Goal: Check status: Check status

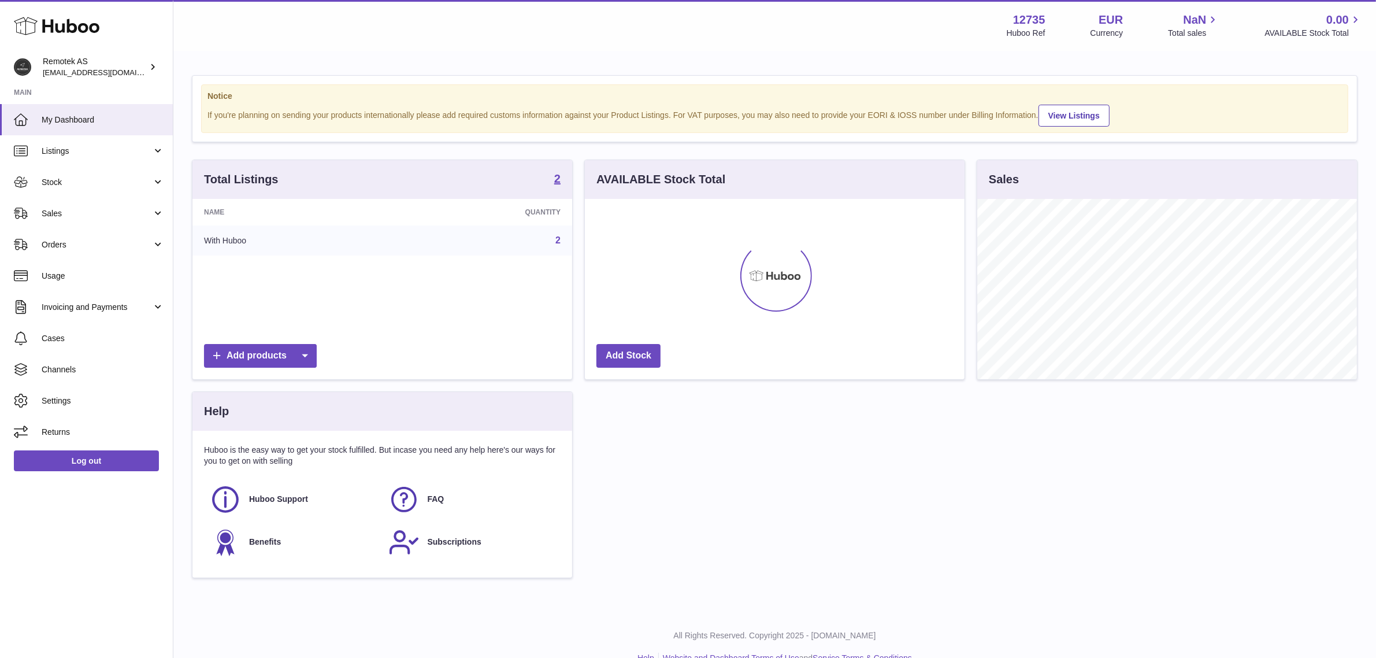
scroll to position [180, 380]
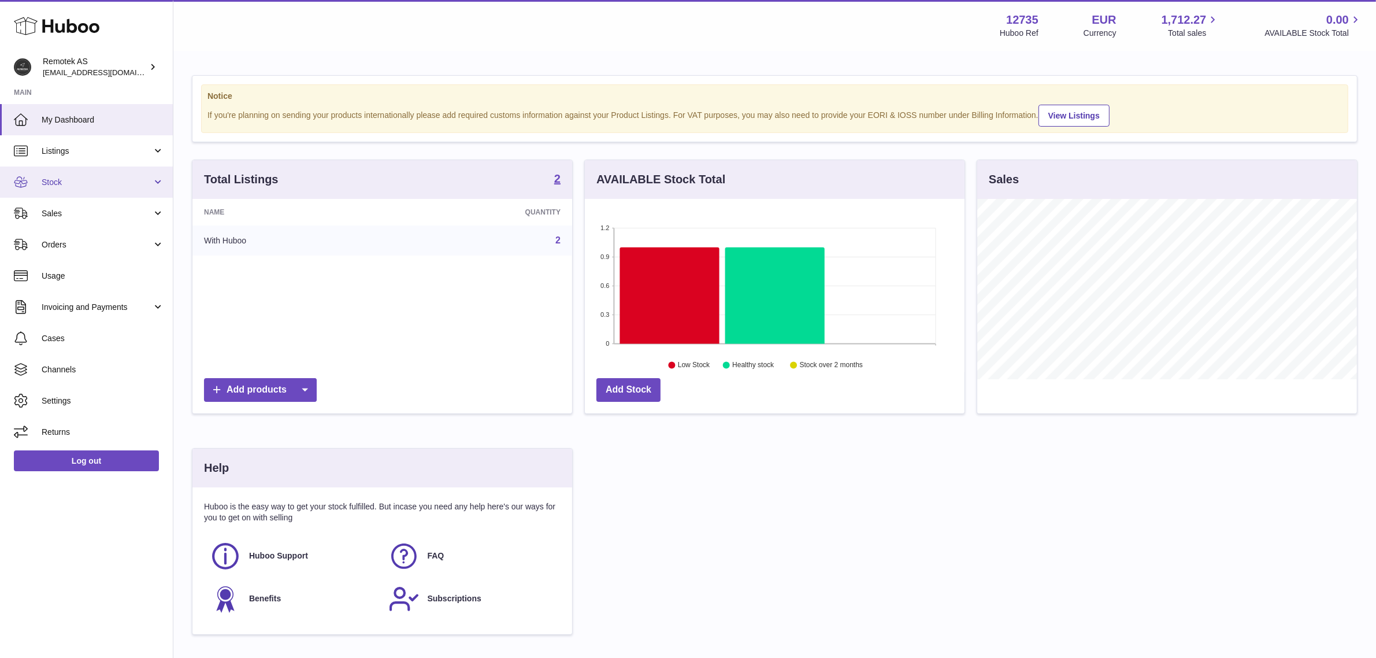
click at [117, 191] on link "Stock" at bounding box center [86, 181] width 173 height 31
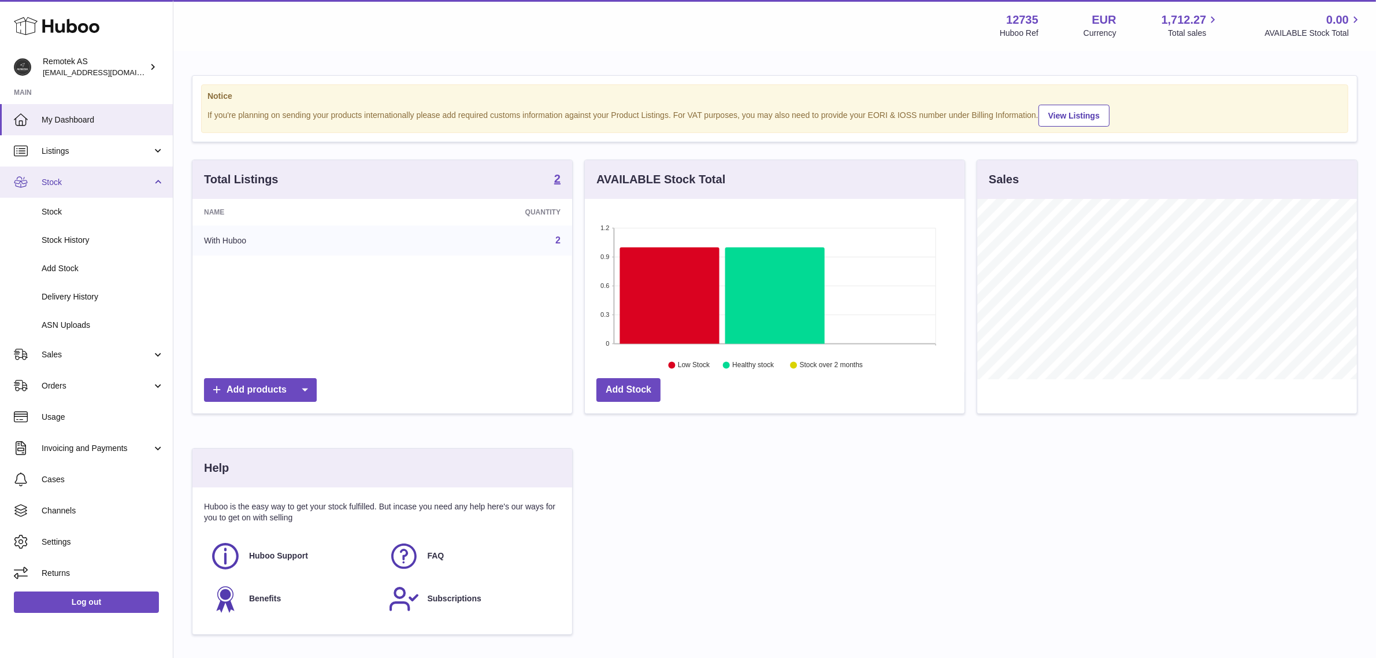
click at [102, 186] on span "Stock" at bounding box center [97, 182] width 110 height 11
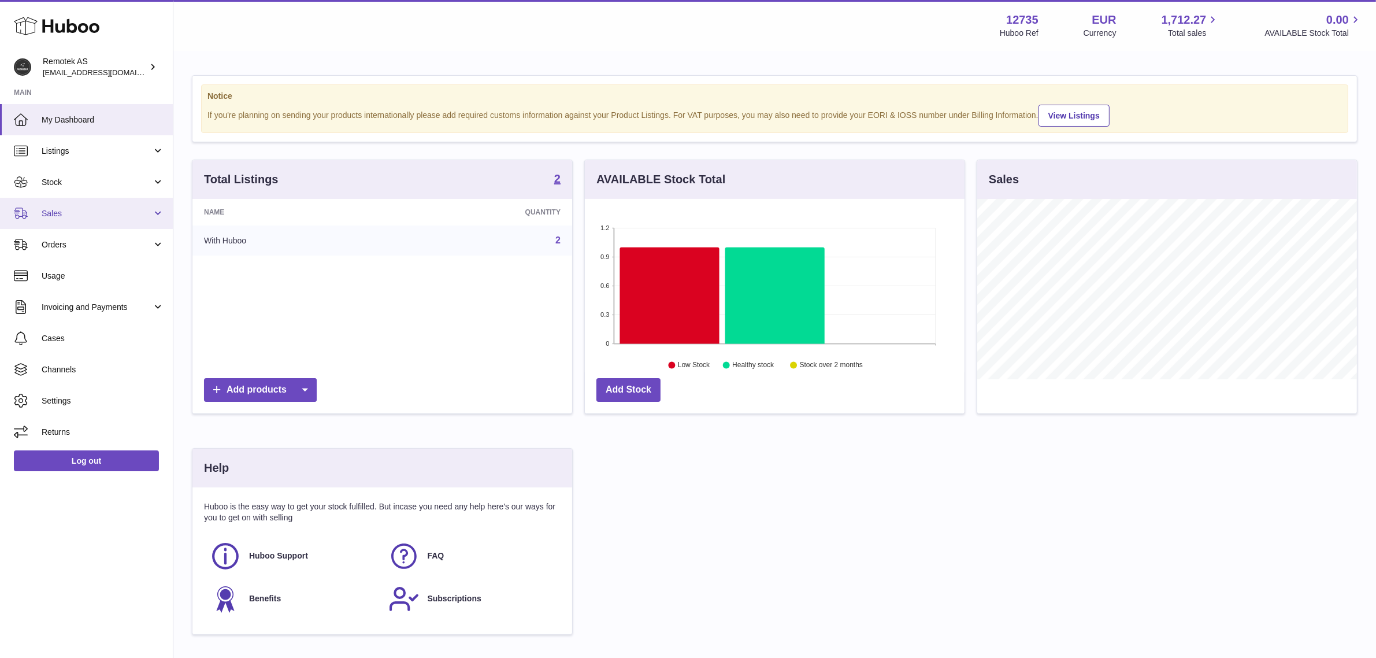
click at [108, 212] on span "Sales" at bounding box center [97, 213] width 110 height 11
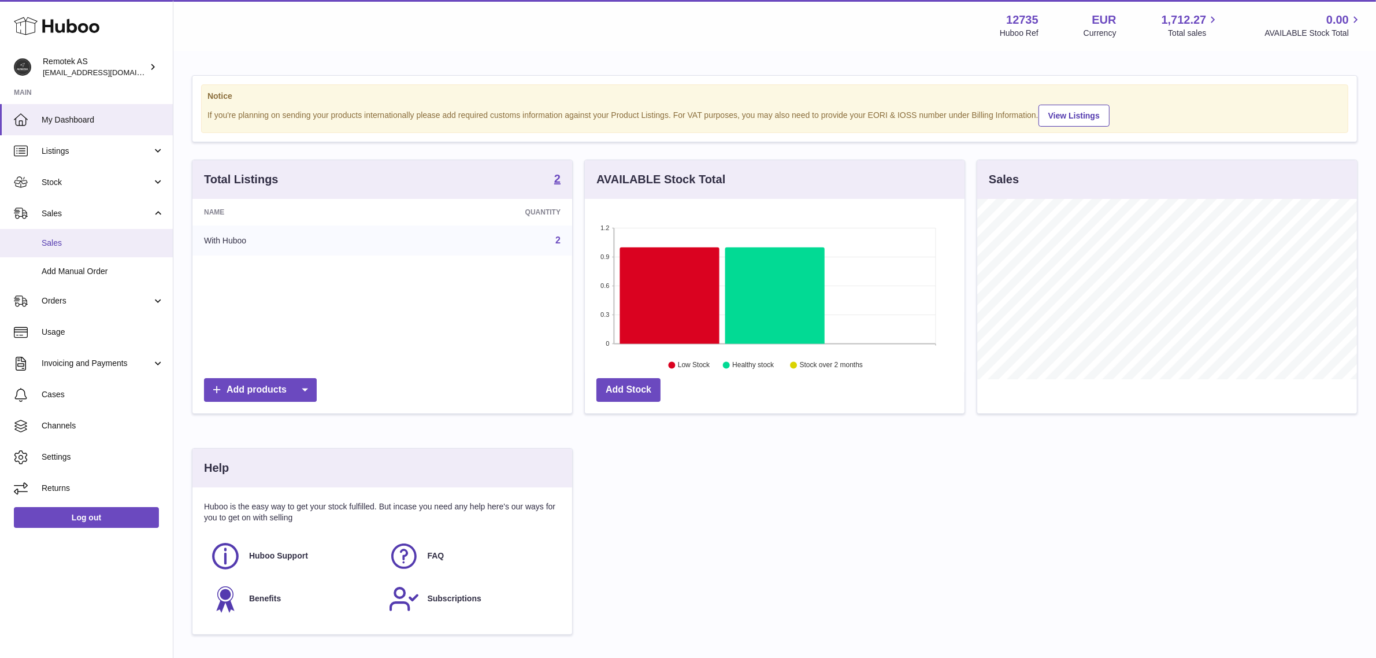
click at [87, 244] on span "Sales" at bounding box center [103, 243] width 123 height 11
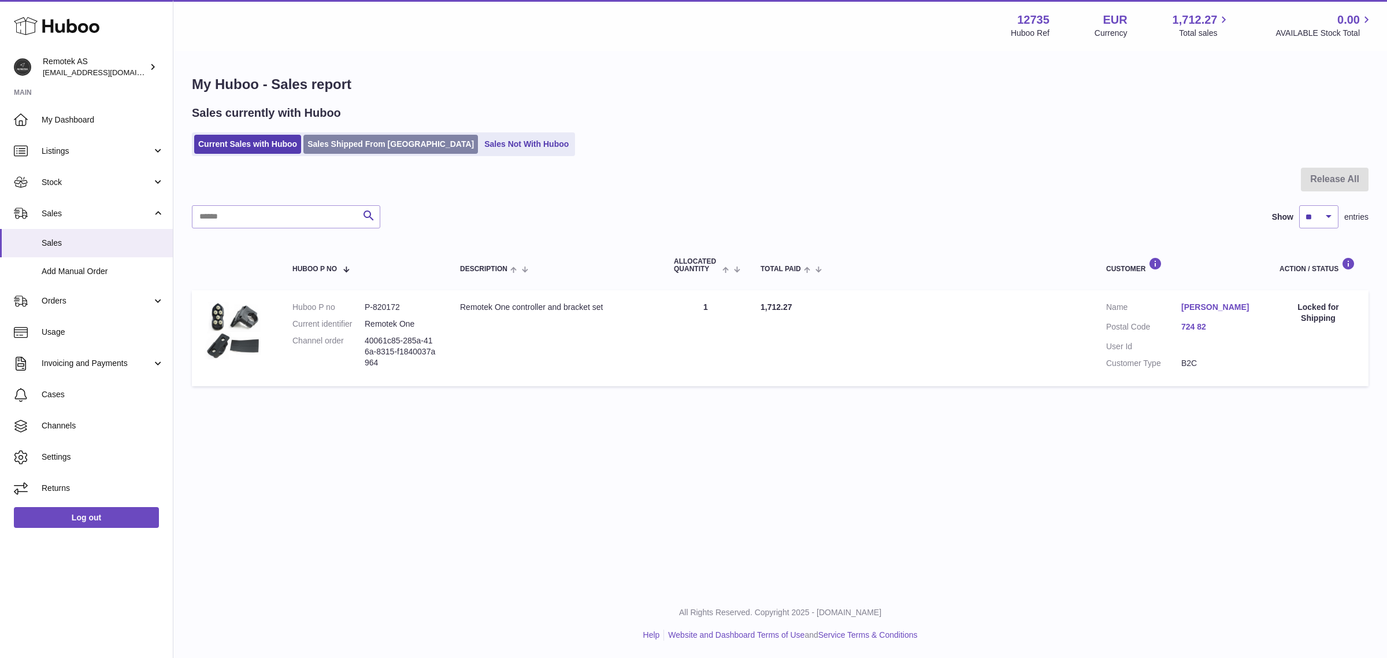
click at [380, 143] on link "Sales Shipped From Huboo" at bounding box center [390, 144] width 175 height 19
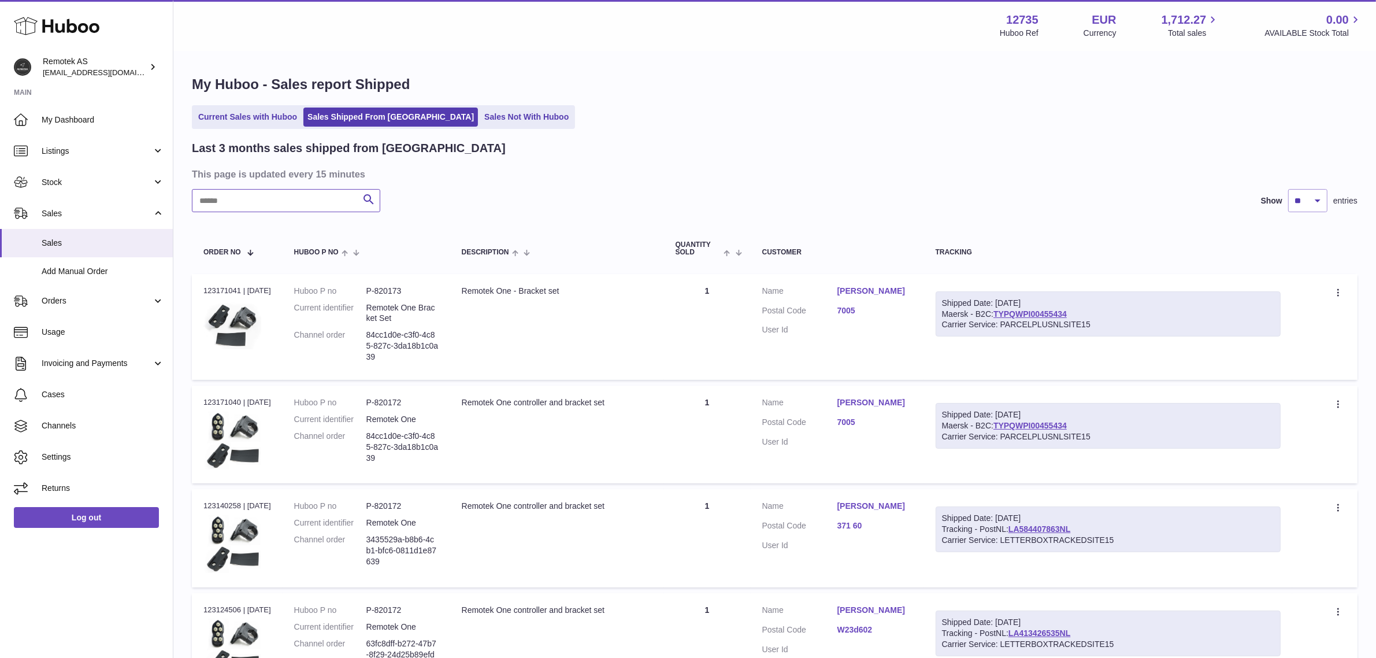
click at [272, 207] on input "text" at bounding box center [286, 200] width 188 height 23
paste input "**********"
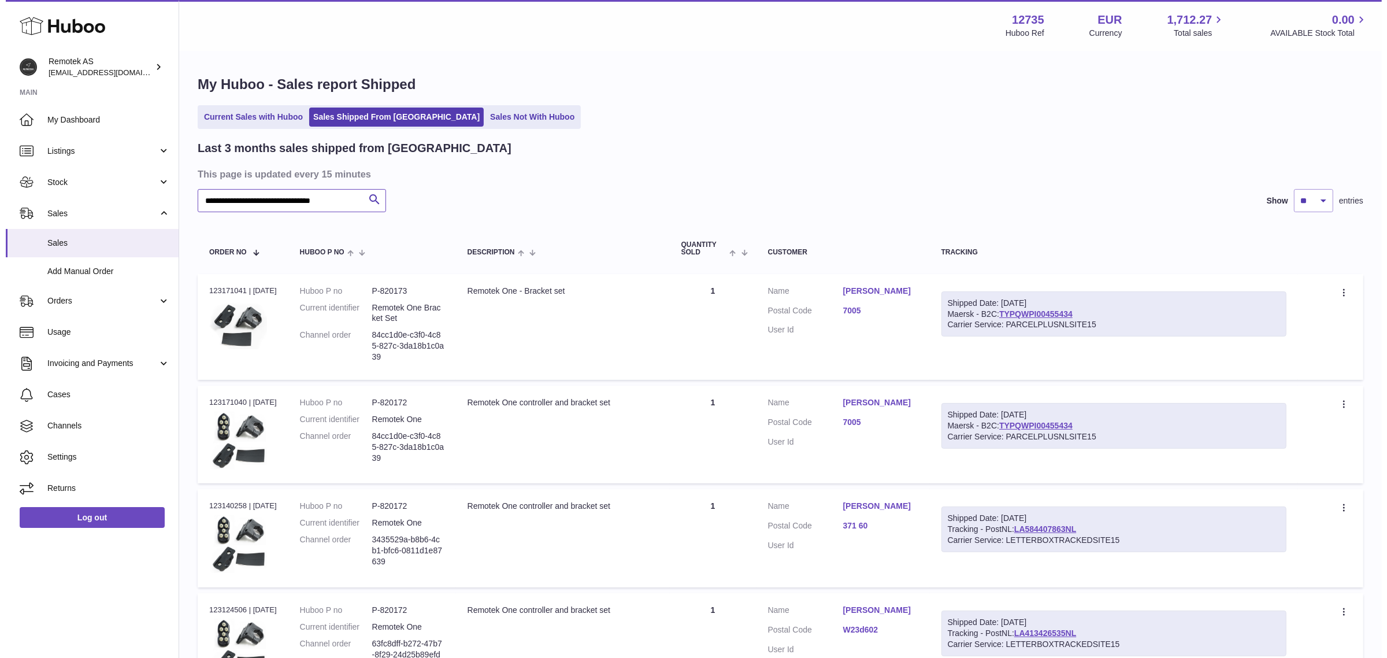
scroll to position [0, 13]
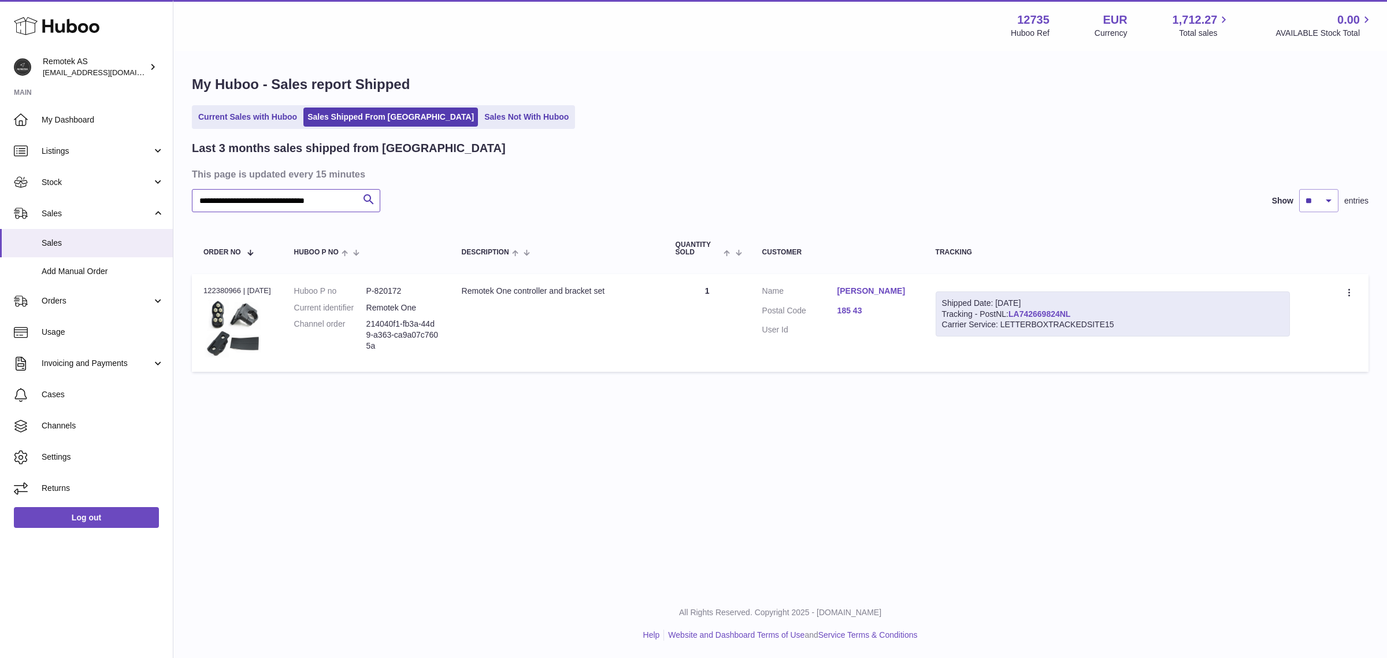
type input "**********"
click at [1065, 310] on link "LA742669824NL" at bounding box center [1039, 313] width 62 height 9
drag, startPoint x: 1095, startPoint y: 311, endPoint x: 1021, endPoint y: 316, distance: 74.1
click at [1021, 316] on div "Shipped Date: [DATE] Tracking - PostNL: LA742669824NL Carrier Service: LETTERBO…" at bounding box center [1113, 314] width 354 height 46
copy div "LA742669824NL"
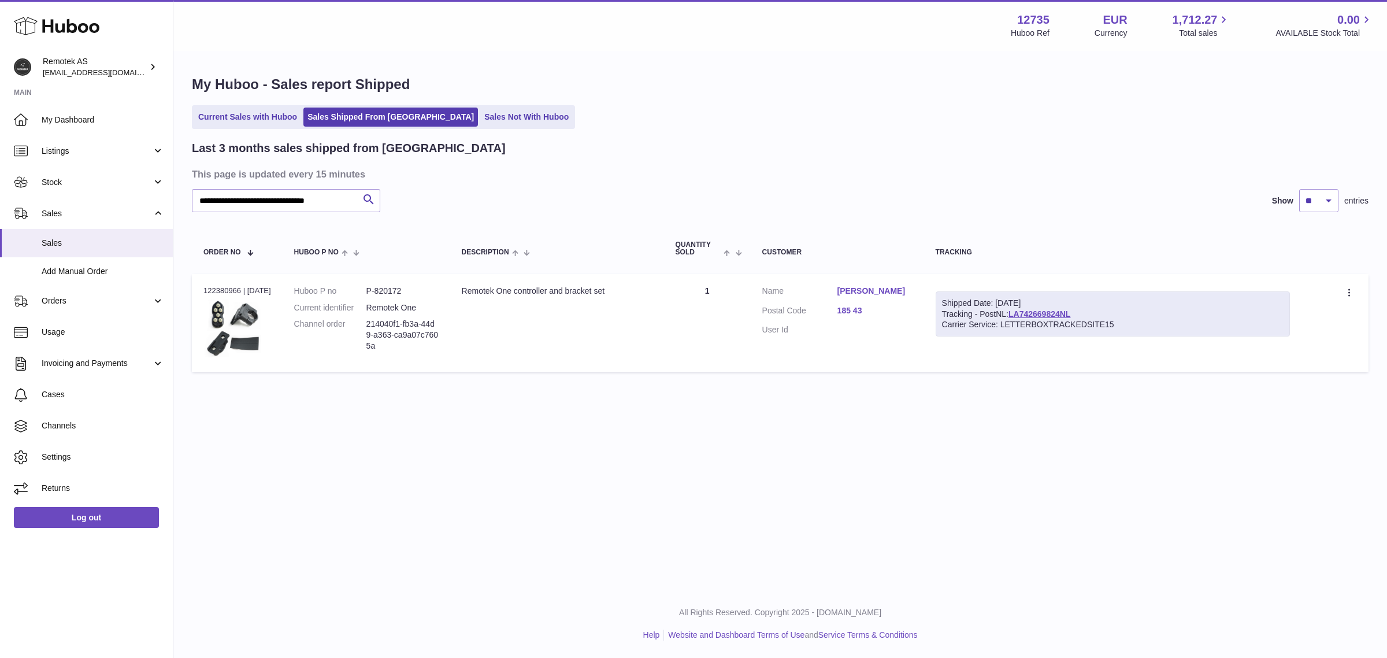
copy link "LA742669824NL"
